Goal: Information Seeking & Learning: Learn about a topic

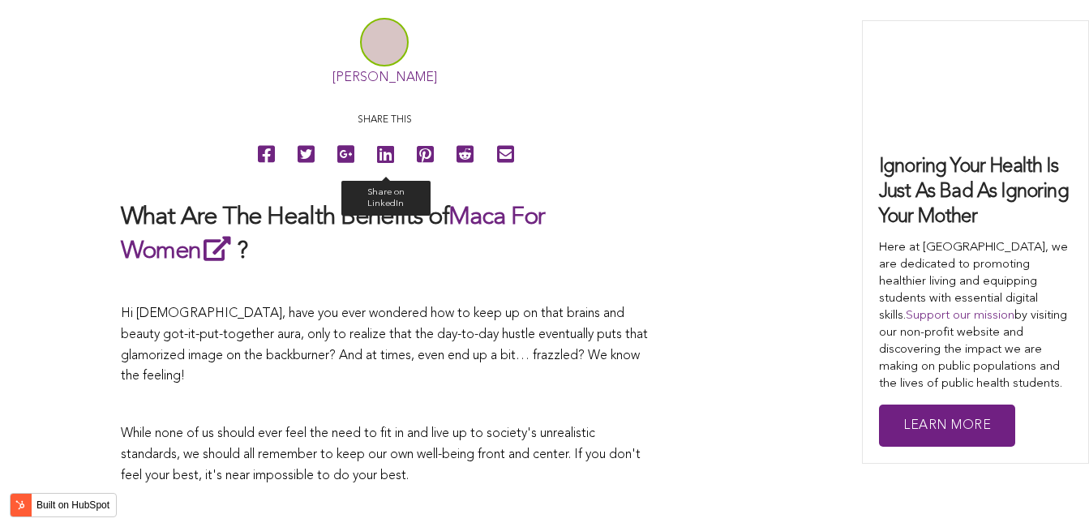
scroll to position [4122, 0]
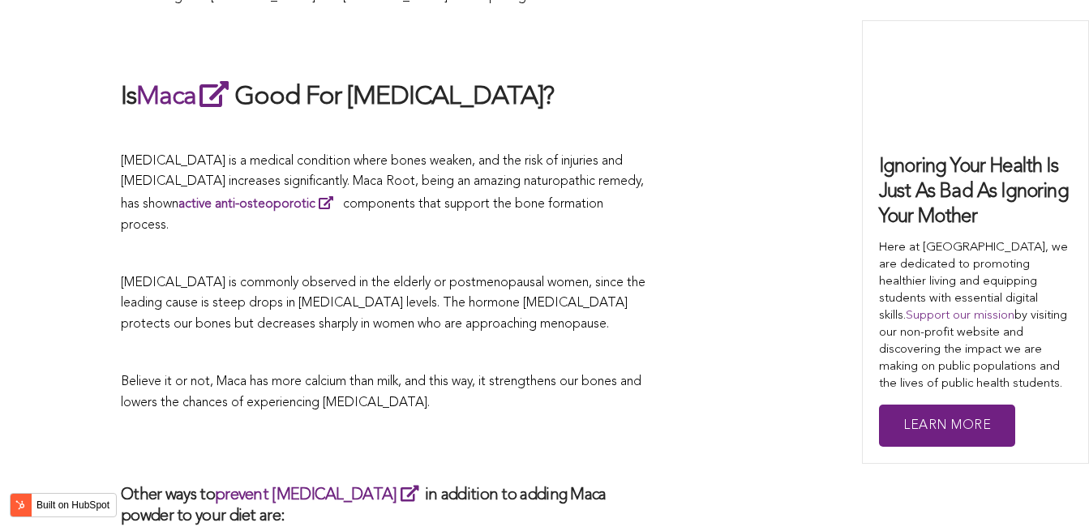
click at [462, 277] on span "[MEDICAL_DATA] is commonly observed in the elderly or postmenopausal women, sin…" at bounding box center [383, 304] width 525 height 54
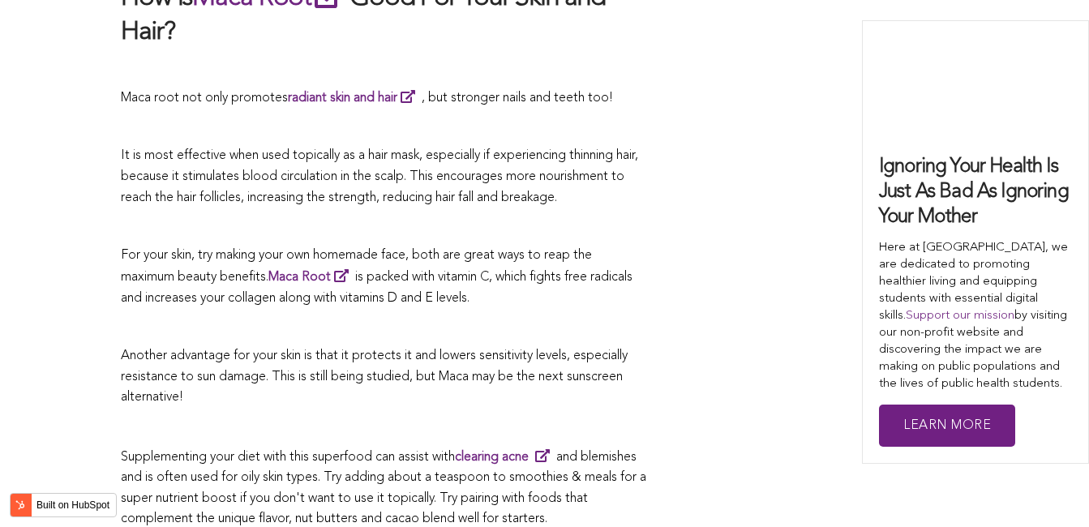
scroll to position [2907, 0]
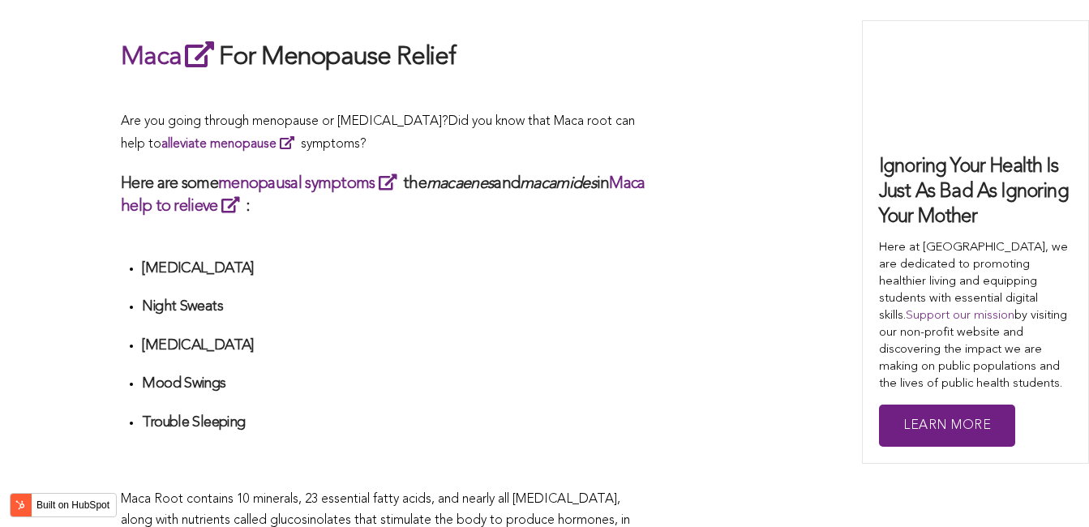
scroll to position [6086, 0]
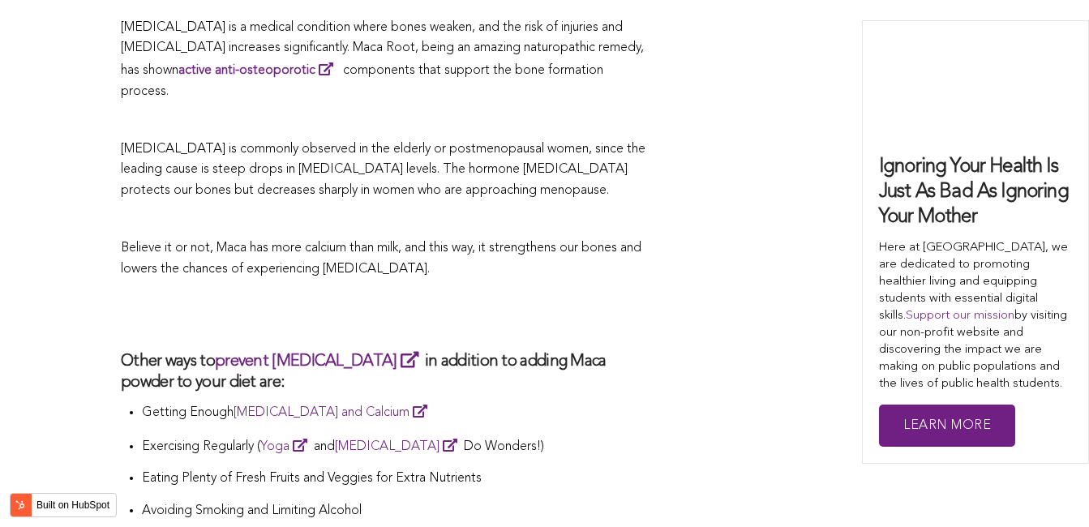
click at [508, 296] on h2 at bounding box center [384, 314] width 527 height 37
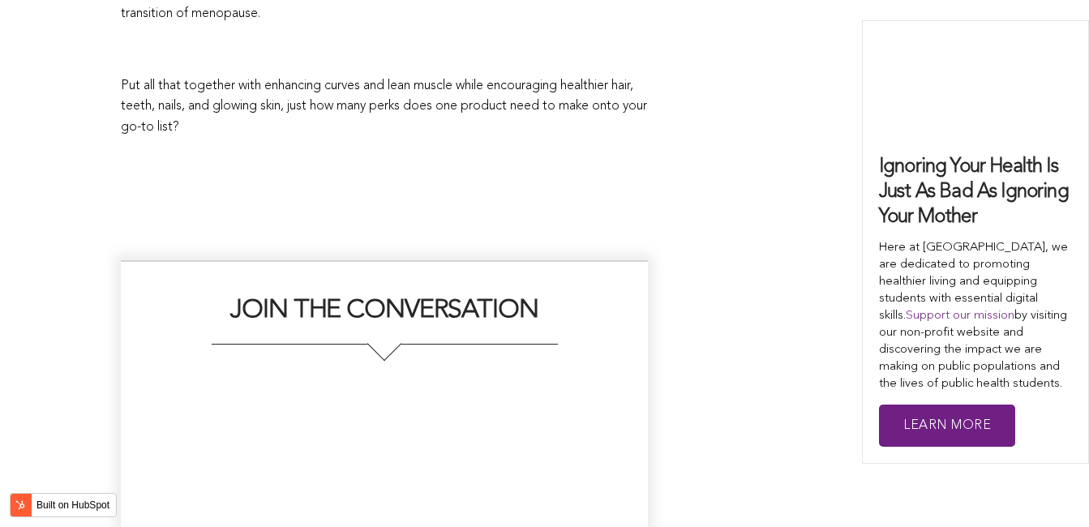
scroll to position [4780, 0]
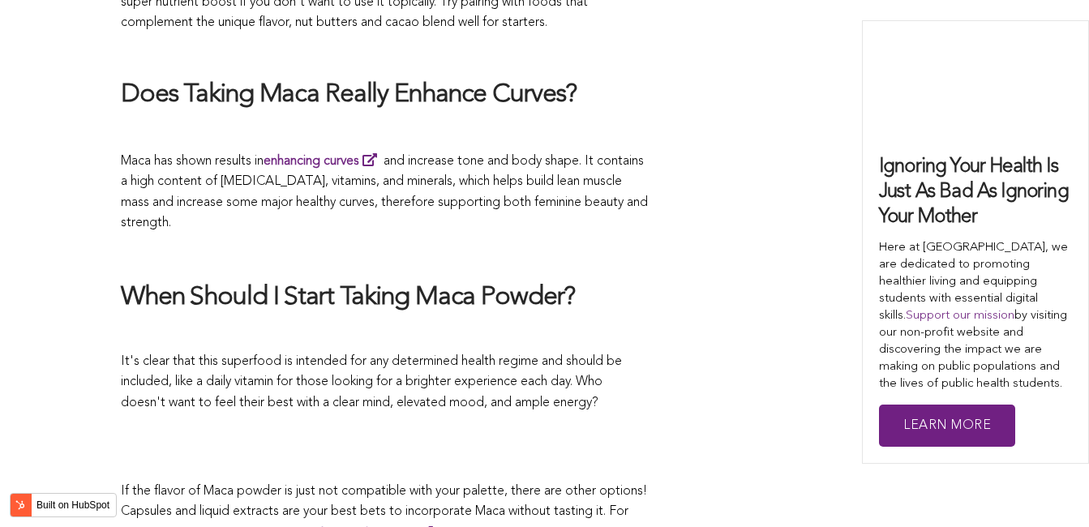
scroll to position [2630, 0]
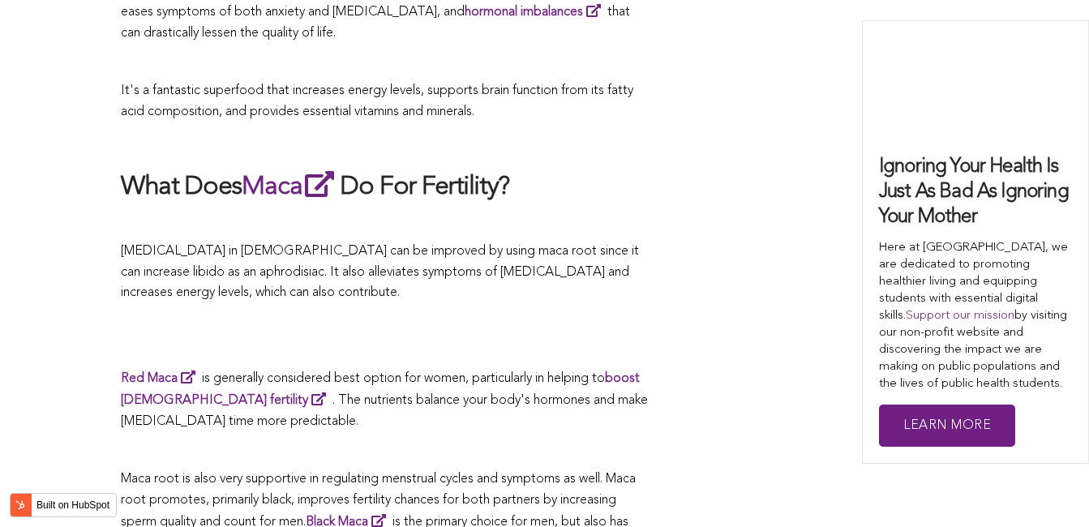
click at [600, 264] on span "[MEDICAL_DATA] in [DEMOGRAPHIC_DATA] can be improved by using maca root since i…" at bounding box center [380, 272] width 518 height 54
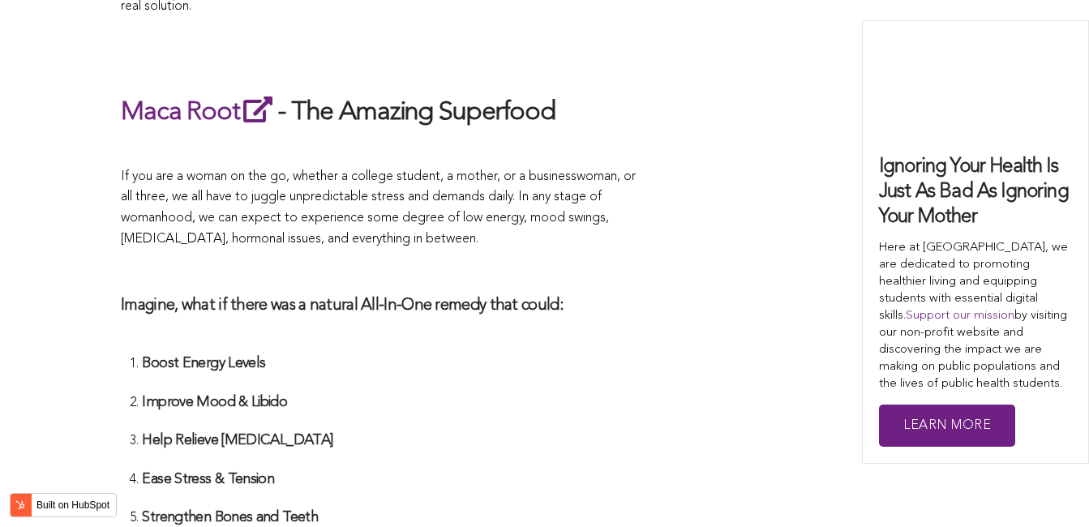
scroll to position [4242, 0]
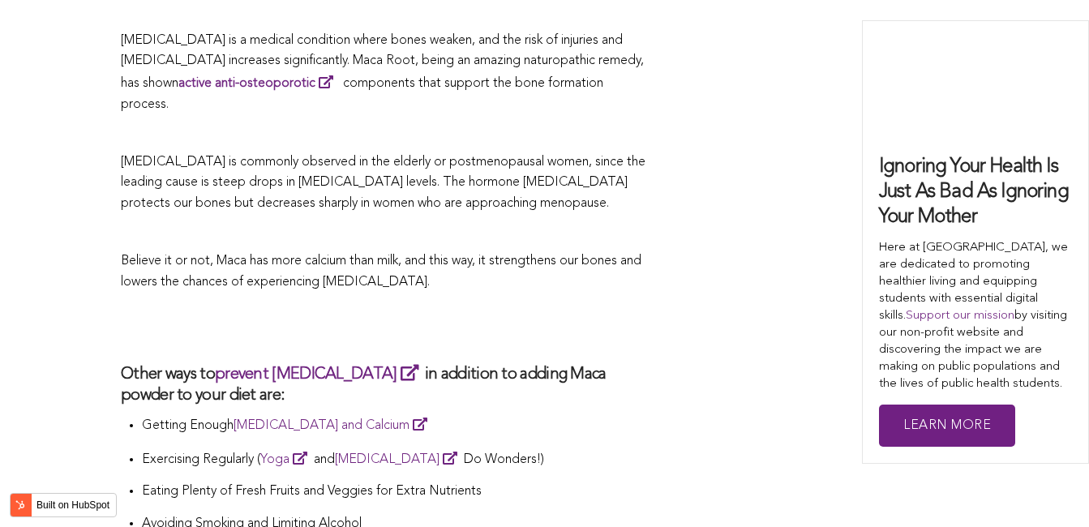
click at [442, 309] on h2 at bounding box center [384, 327] width 527 height 37
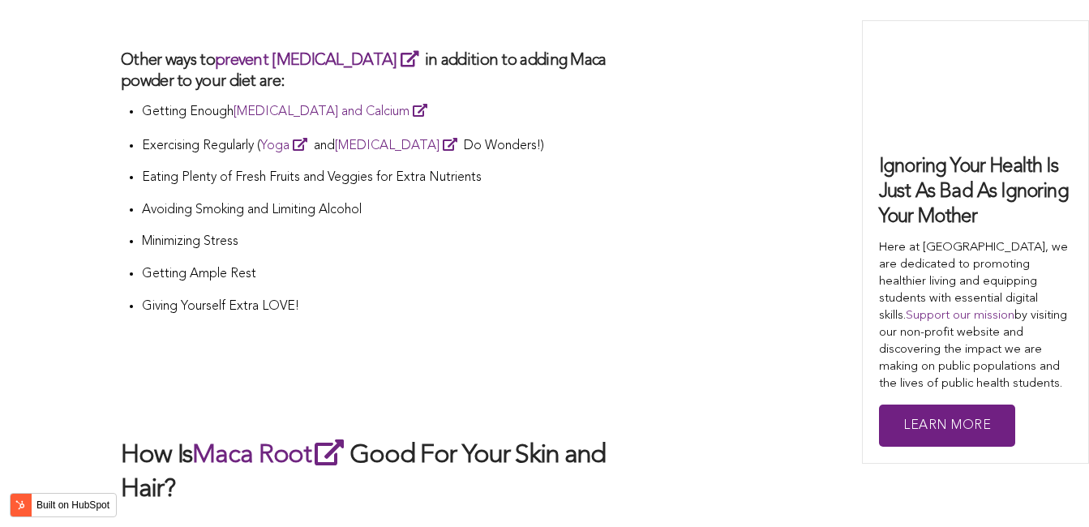
click at [354, 297] on p "Giving Yourself Extra LOVE!" at bounding box center [395, 307] width 506 height 21
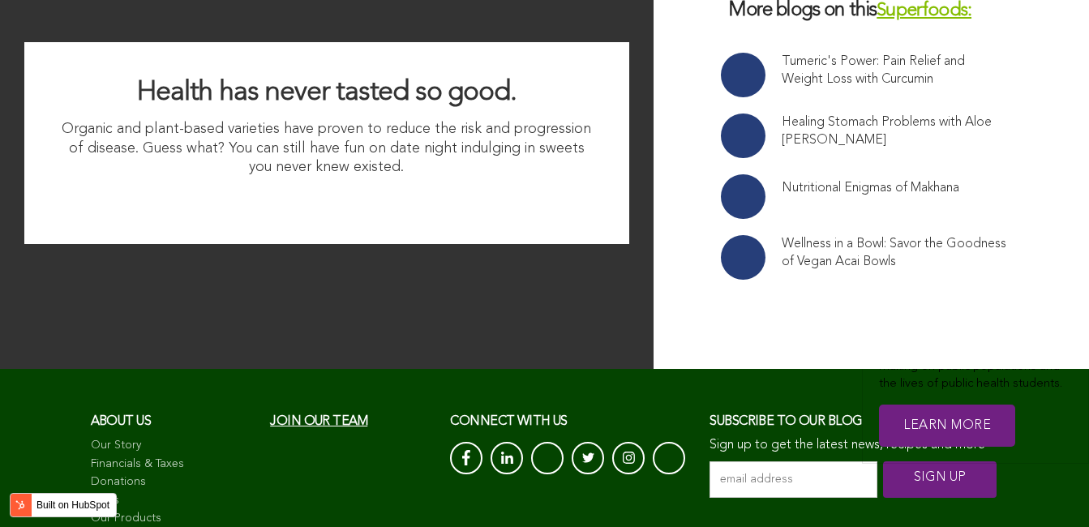
scroll to position [4043, 0]
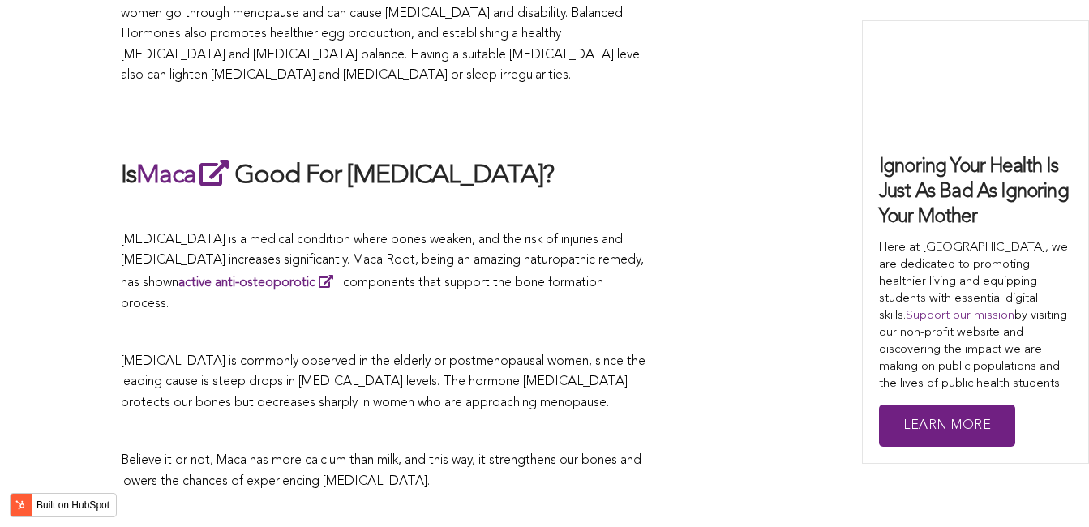
click at [521, 264] on span "[MEDICAL_DATA] is a medical condition where bones weaken, and the risk of injur…" at bounding box center [382, 272] width 523 height 77
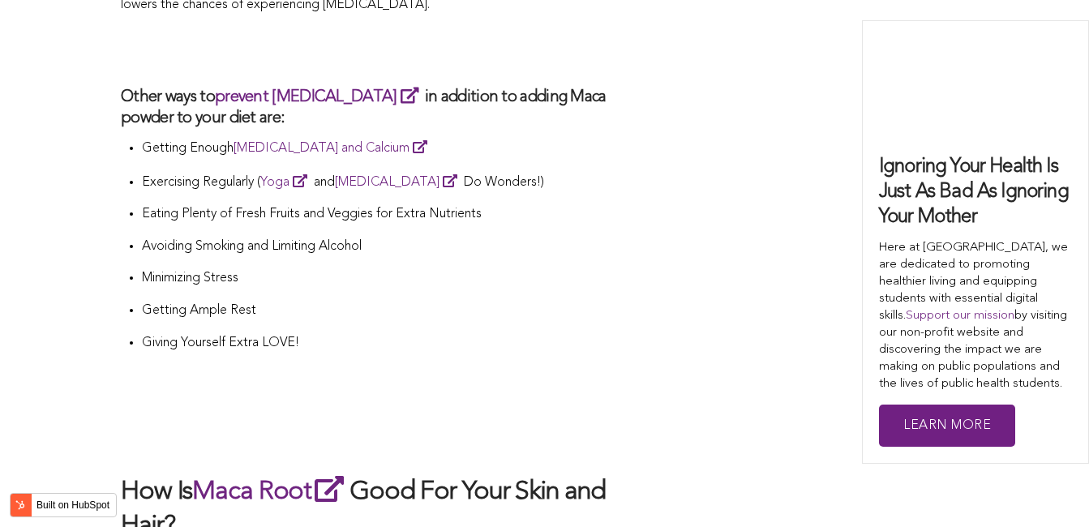
click at [540, 301] on p "Getting Ample Rest" at bounding box center [395, 311] width 506 height 21
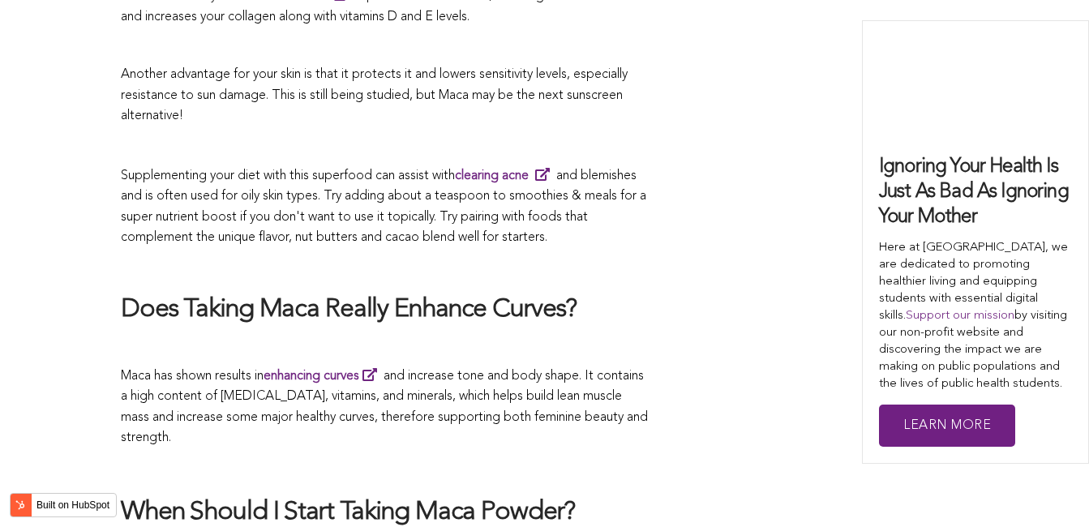
click at [597, 294] on h2 "Does Taking Maca Really Enhance Curves?" at bounding box center [384, 311] width 527 height 34
